Goal: Find contact information: Find contact information

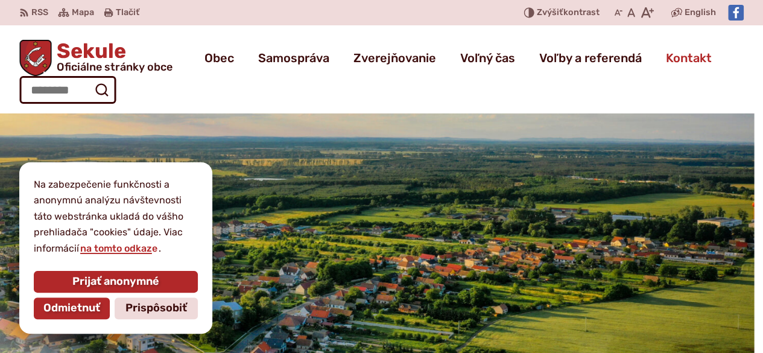
click at [680, 59] on span "Kontakt" at bounding box center [689, 58] width 46 height 34
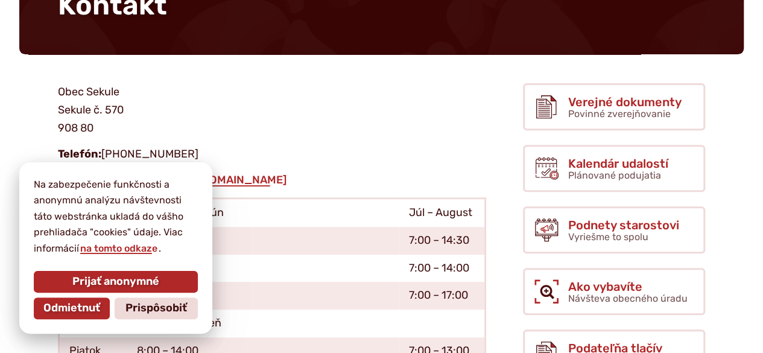
scroll to position [181, 0]
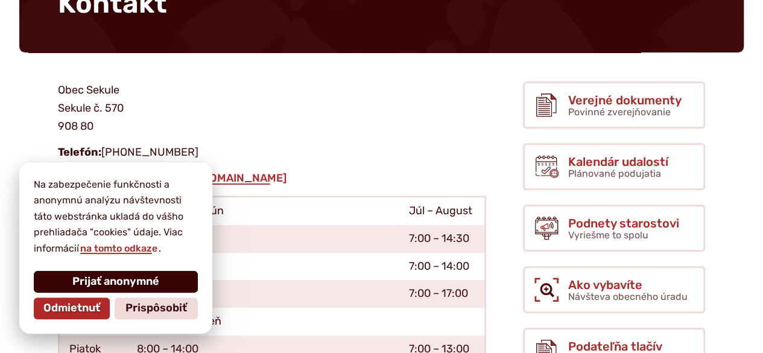
click at [100, 282] on span "Prijať anonymné" at bounding box center [115, 281] width 87 height 13
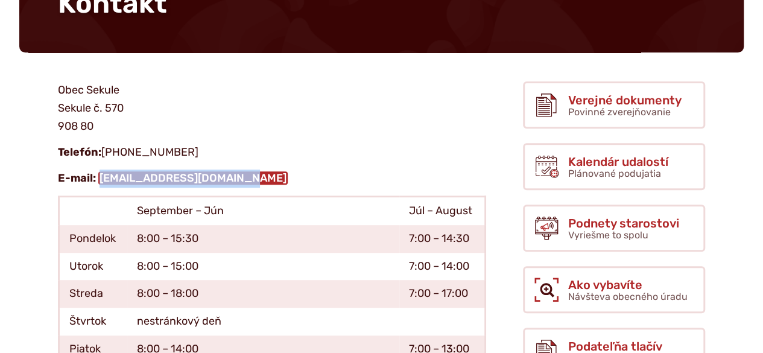
drag, startPoint x: 252, startPoint y: 176, endPoint x: 101, endPoint y: 183, distance: 151.6
click at [101, 183] on p "E-mail: [EMAIL_ADDRESS][DOMAIN_NAME]" at bounding box center [272, 179] width 429 height 18
copy link "[EMAIL_ADDRESS][DOMAIN_NAME]"
